Goal: Information Seeking & Learning: Learn about a topic

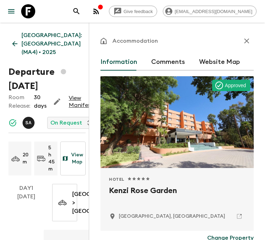
click at [91, 65] on div "Accommodation Information Comments Website Map Approved Hotel 1 Star 2 Stars 3 …" at bounding box center [177, 143] width 176 height 240
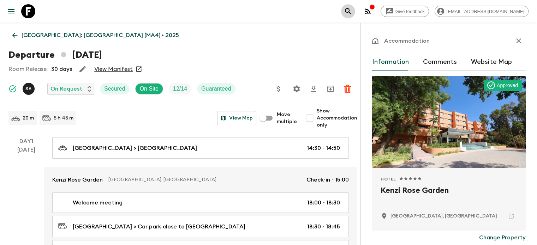
click at [231, 10] on icon "search adventures" at bounding box center [348, 11] width 8 height 8
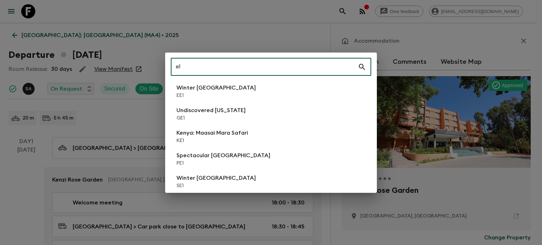
type input "e"
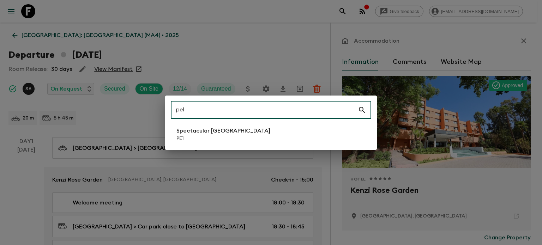
type input "pe1"
click at [231, 137] on li "Spectacular Peru PE1" at bounding box center [271, 135] width 201 height 20
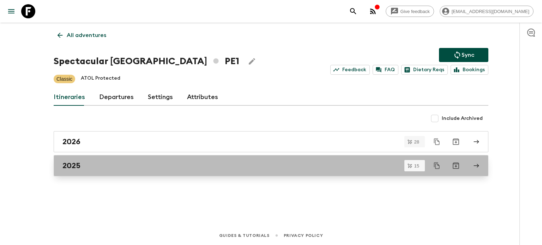
click at [154, 160] on link "2025" at bounding box center [271, 165] width 435 height 21
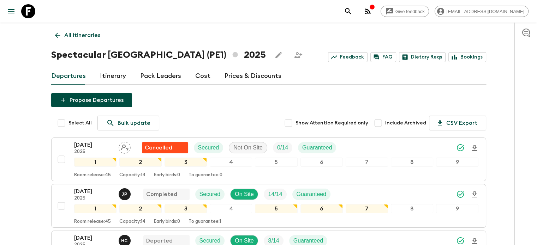
drag, startPoint x: 102, startPoint y: 147, endPoint x: 113, endPoint y: 78, distance: 70.0
click at [113, 78] on link "Itinerary" at bounding box center [113, 76] width 26 height 17
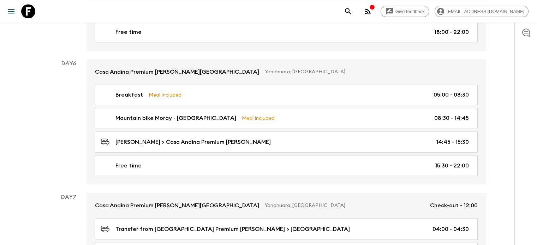
scroll to position [853, 0]
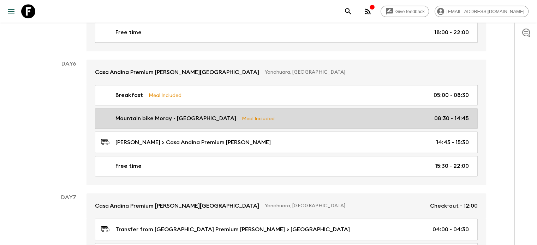
click at [179, 114] on p "Mountain bike Moray - [GEOGRAPHIC_DATA]" at bounding box center [175, 118] width 121 height 8
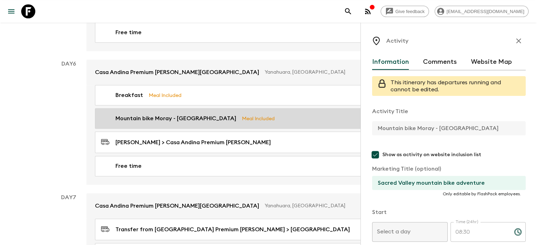
type input "Day 6"
